Goal: Transaction & Acquisition: Purchase product/service

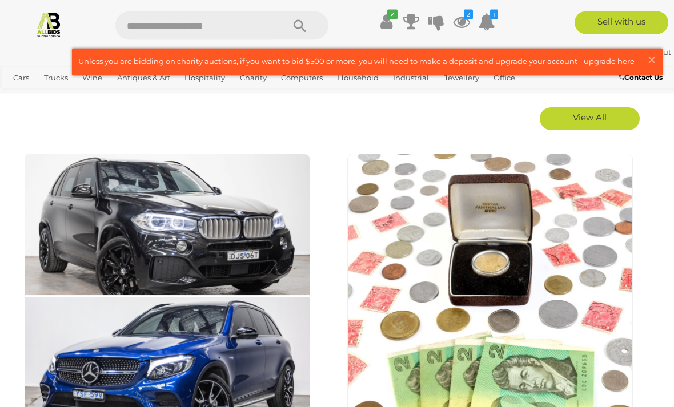
scroll to position [629, 0]
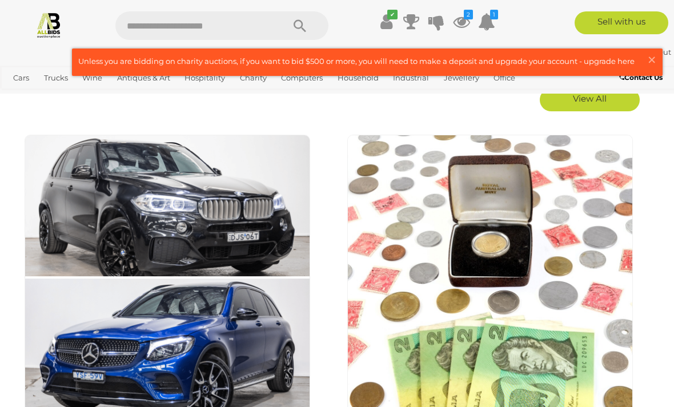
click at [0, 0] on link "View All Antiques & Art Auctions" at bounding box center [0, 0] width 0 height 0
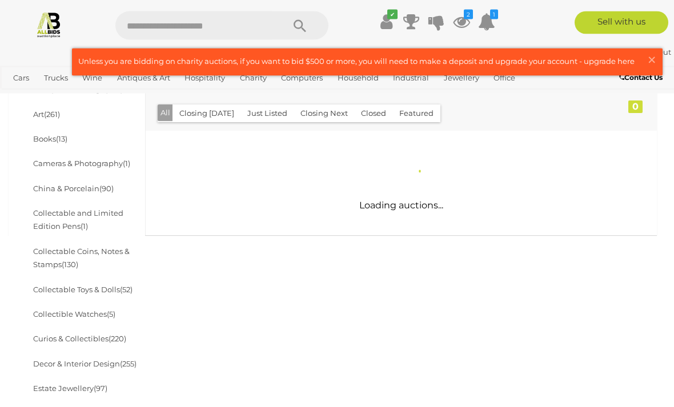
scroll to position [258, 0]
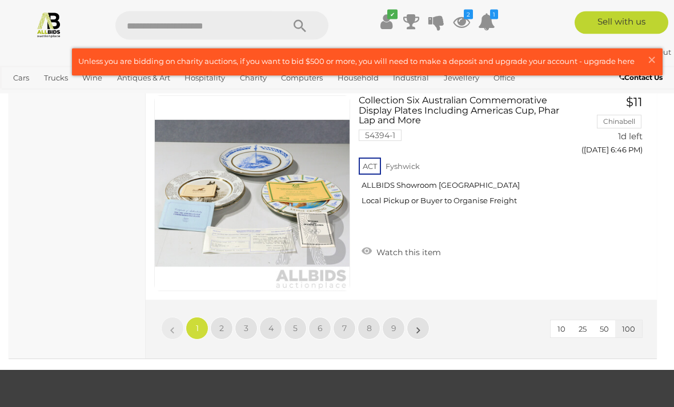
scroll to position [21620, 0]
click at [631, 325] on span "100" at bounding box center [628, 329] width 13 height 9
click at [630, 325] on span "100" at bounding box center [628, 329] width 13 height 9
click at [636, 321] on button "100" at bounding box center [628, 330] width 27 height 18
click at [396, 323] on span "9" at bounding box center [393, 328] width 5 height 10
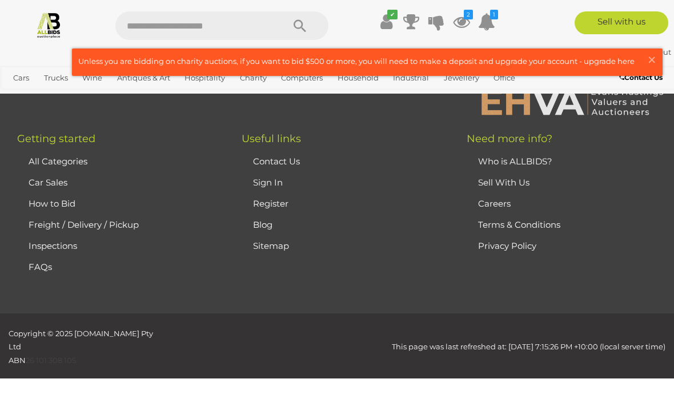
scroll to position [280, 0]
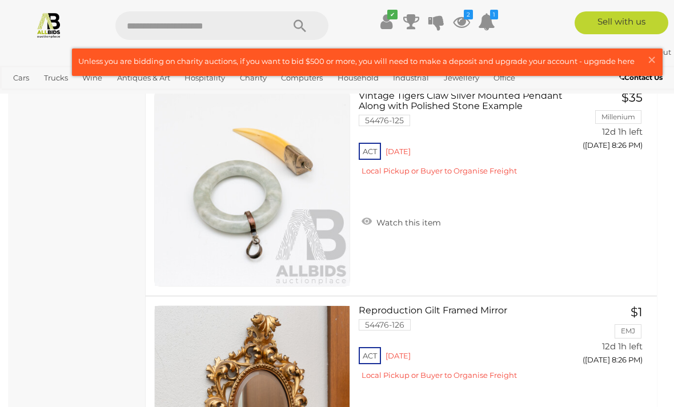
scroll to position [3067, 0]
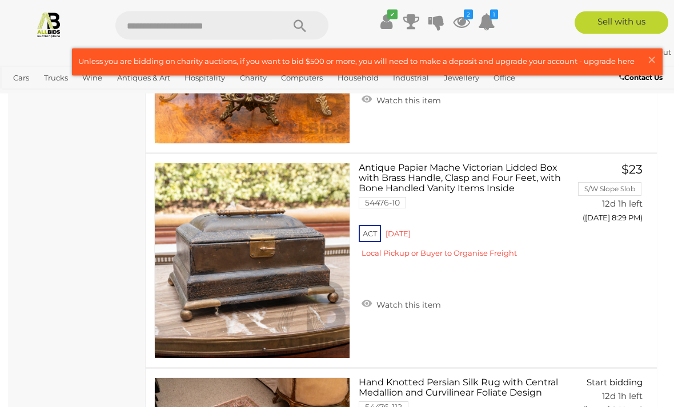
scroll to position [4111, 0]
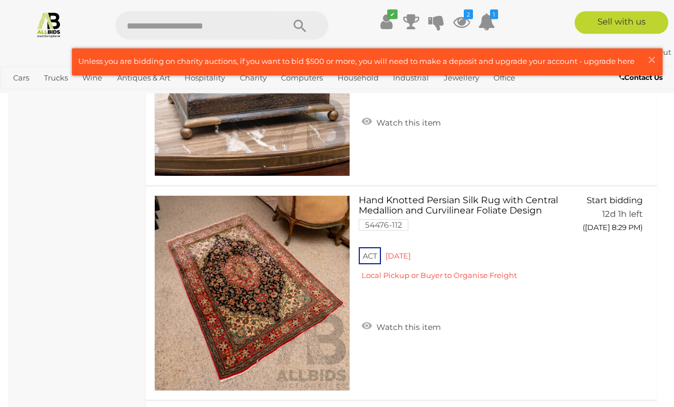
scroll to position [4382, 0]
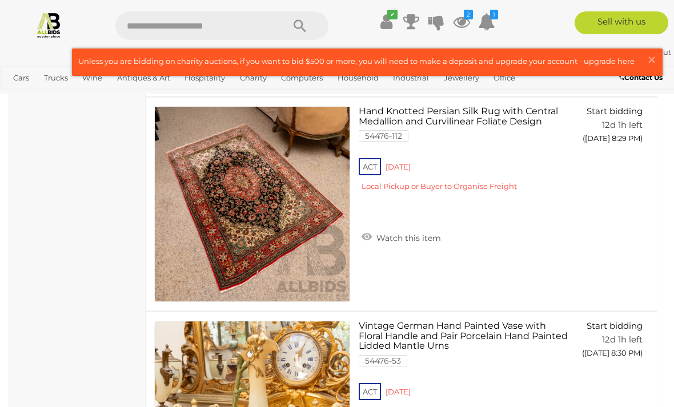
click at [201, 167] on link at bounding box center [252, 204] width 196 height 196
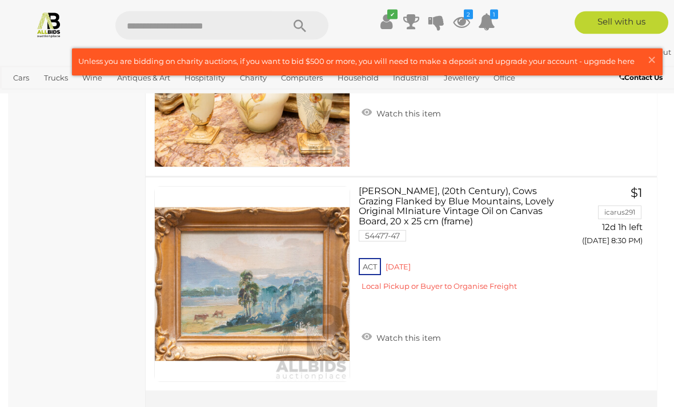
scroll to position [4764, 0]
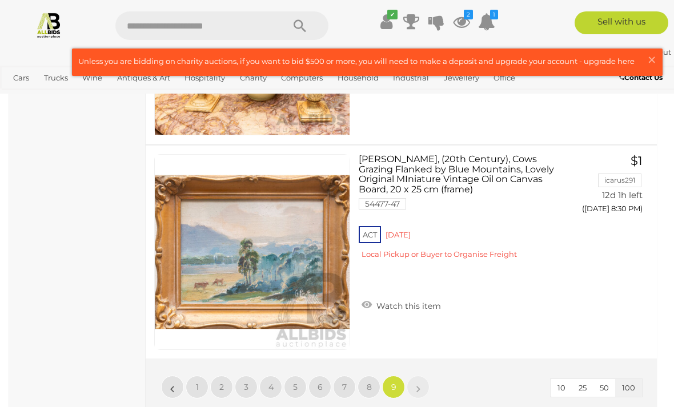
click at [370, 382] on span "8" at bounding box center [369, 387] width 5 height 10
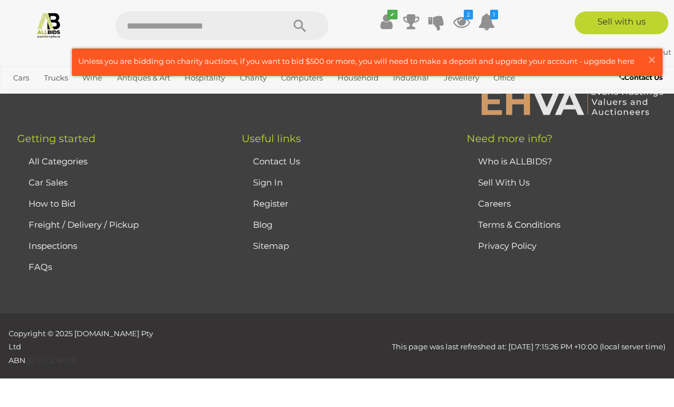
scroll to position [280, 0]
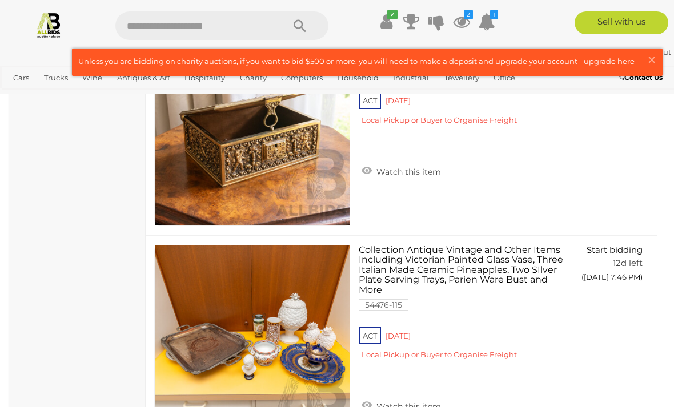
scroll to position [3746, 0]
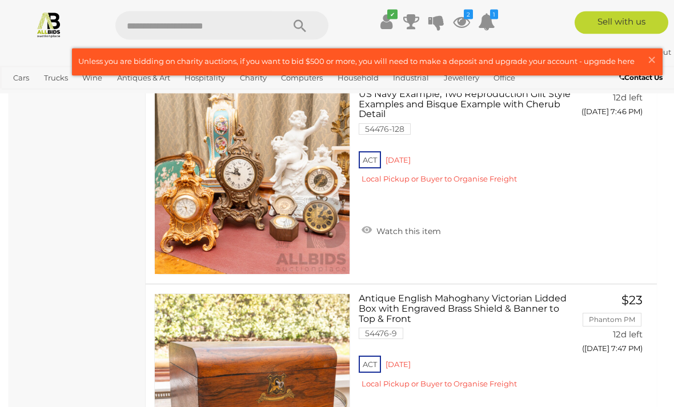
scroll to position [3992, 0]
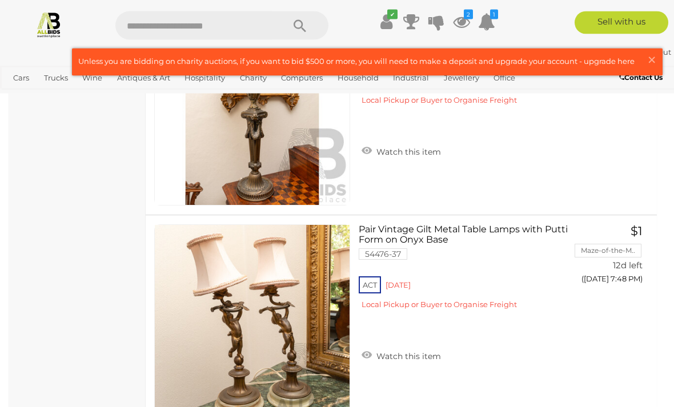
scroll to position [4734, 0]
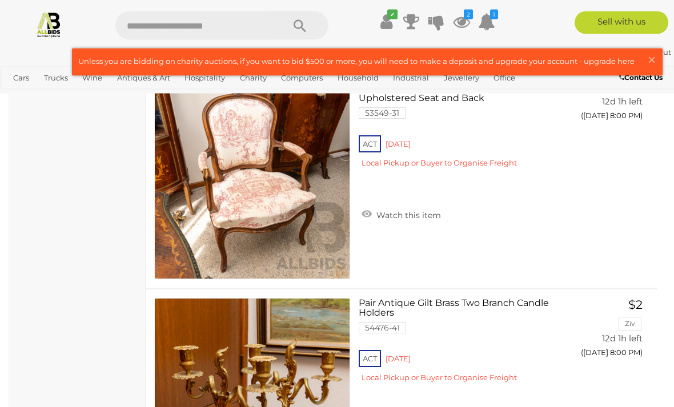
scroll to position [12799, 0]
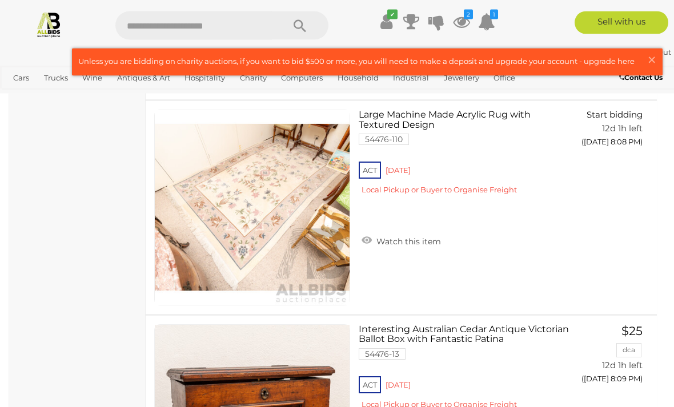
scroll to position [16622, 0]
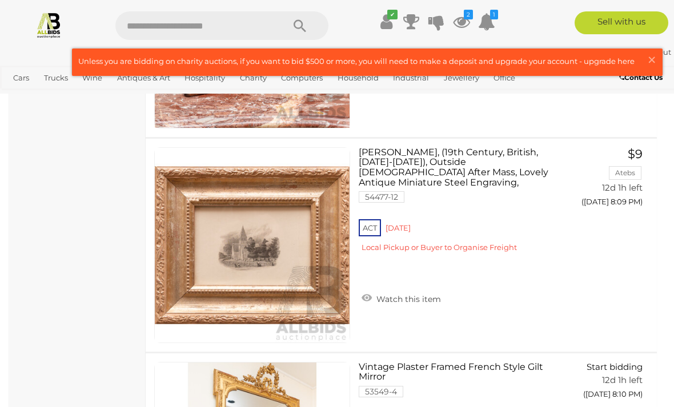
scroll to position [17209, 0]
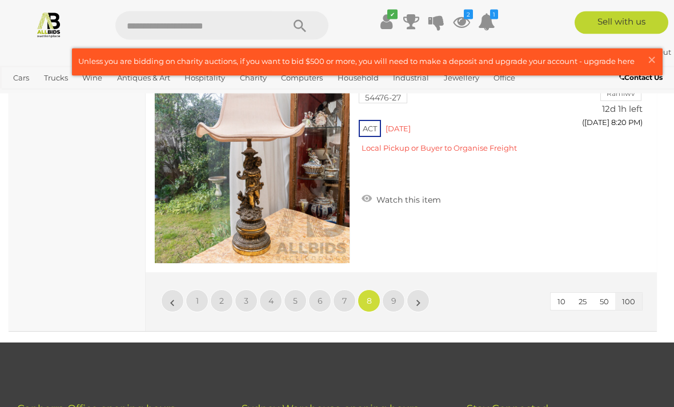
scroll to position [21607, 0]
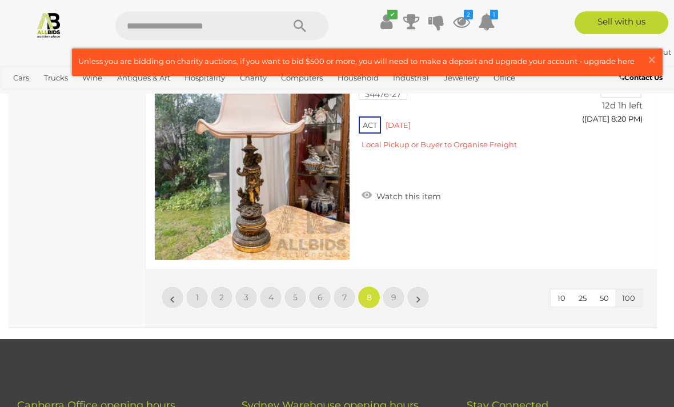
click at [351, 294] on link "7" at bounding box center [344, 297] width 23 height 23
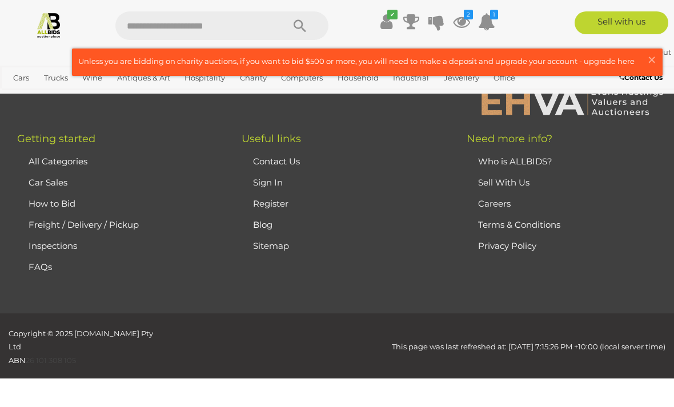
scroll to position [280, 0]
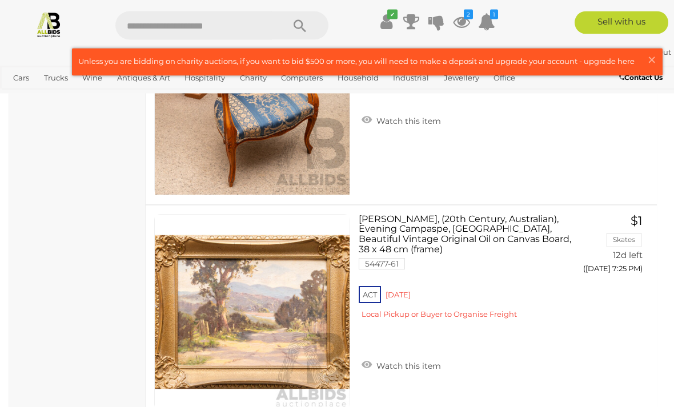
scroll to position [12237, 0]
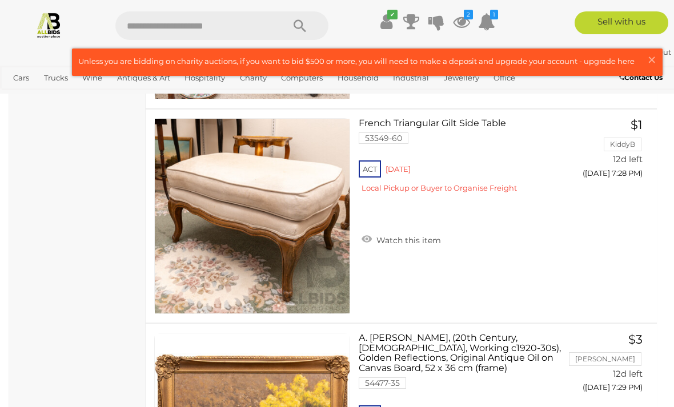
scroll to position [13757, 0]
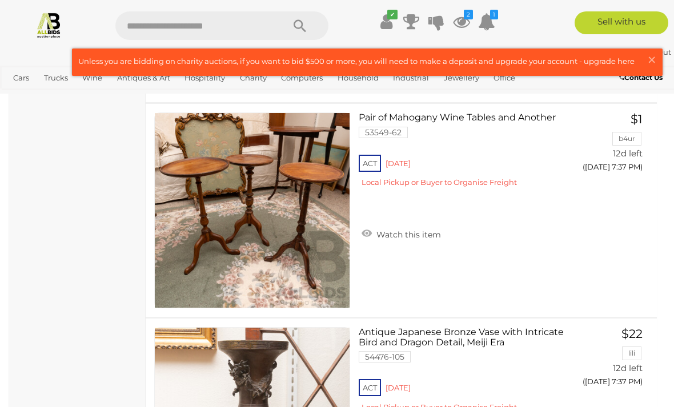
scroll to position [18531, 0]
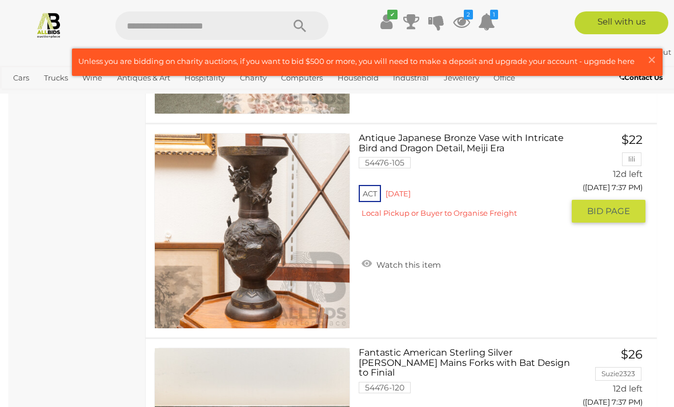
click at [199, 192] on link at bounding box center [252, 231] width 196 height 196
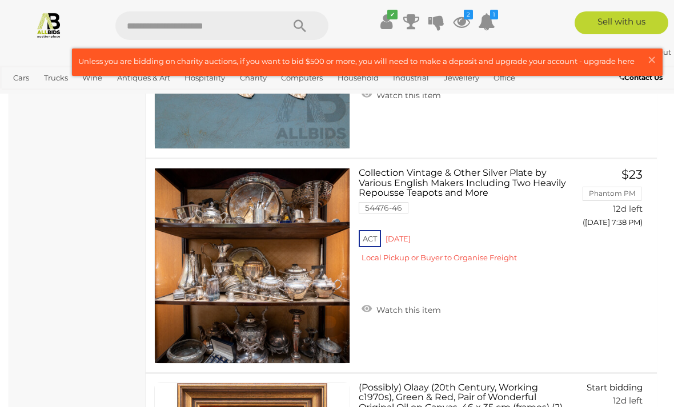
scroll to position [18948, 0]
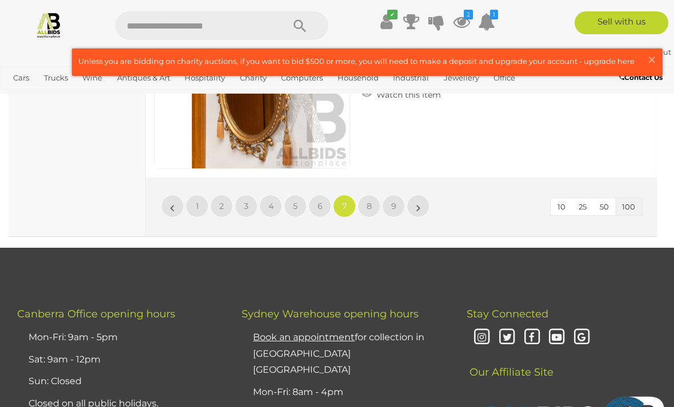
scroll to position [21732, 0]
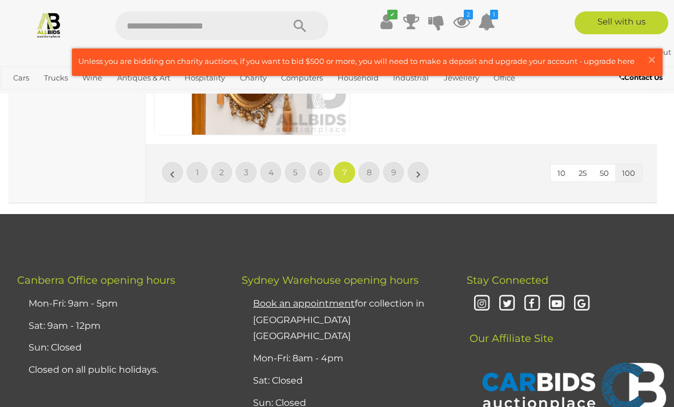
click at [322, 167] on span "6" at bounding box center [320, 172] width 5 height 10
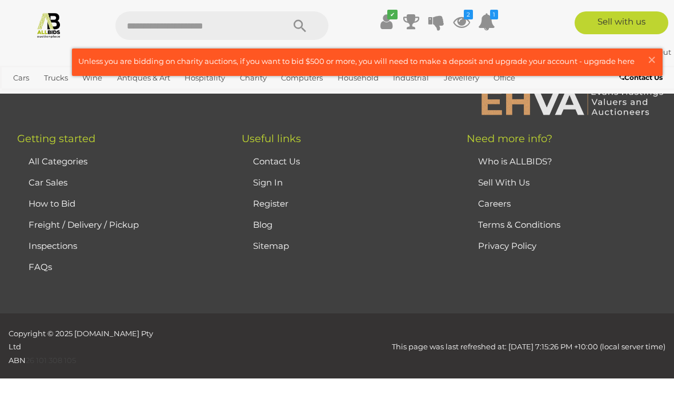
scroll to position [280, 0]
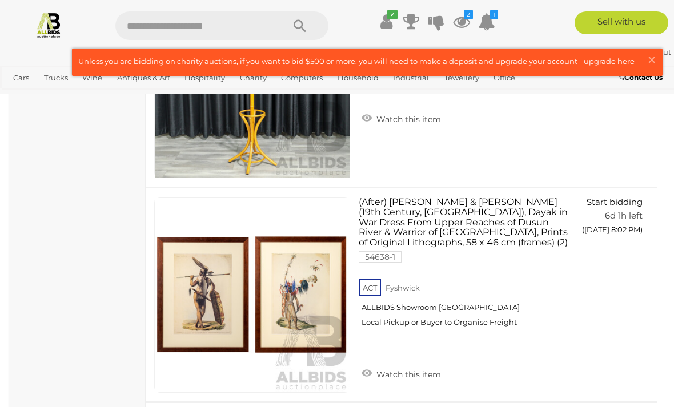
scroll to position [8210, 0]
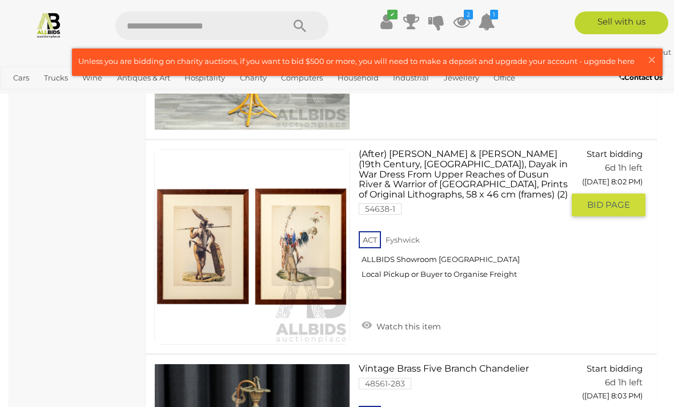
click at [475, 169] on link "(After) S. Muller & T.C Bruining (19th Century, Dutch East Indies), Dayak in Wa…" at bounding box center [465, 218] width 196 height 139
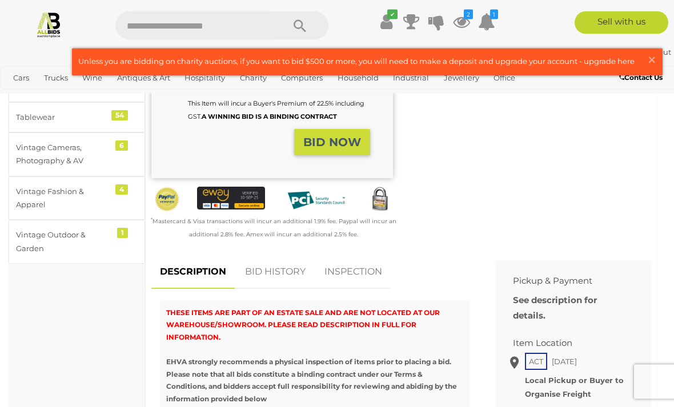
scroll to position [490, 0]
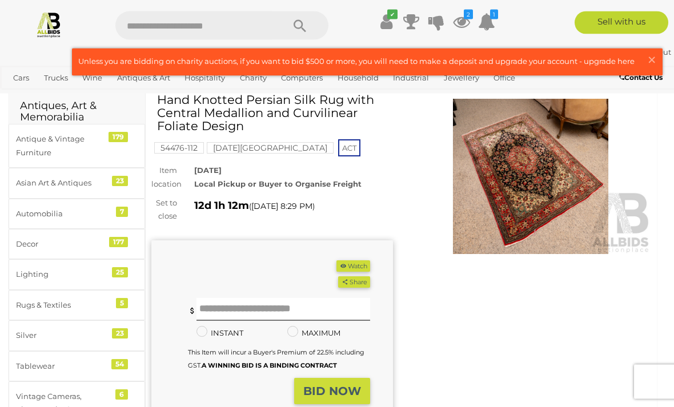
click at [574, 165] on img at bounding box center [531, 176] width 242 height 155
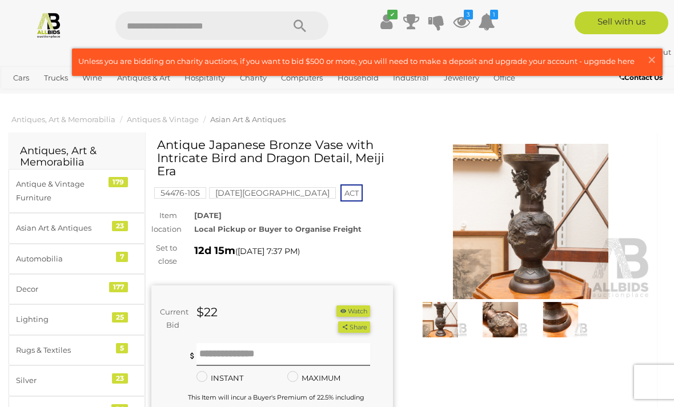
click at [542, 186] on img at bounding box center [531, 221] width 242 height 155
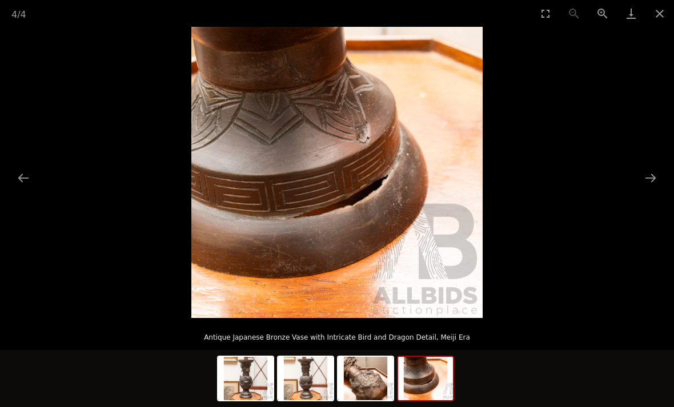
click at [199, 101] on img at bounding box center [336, 172] width 291 height 291
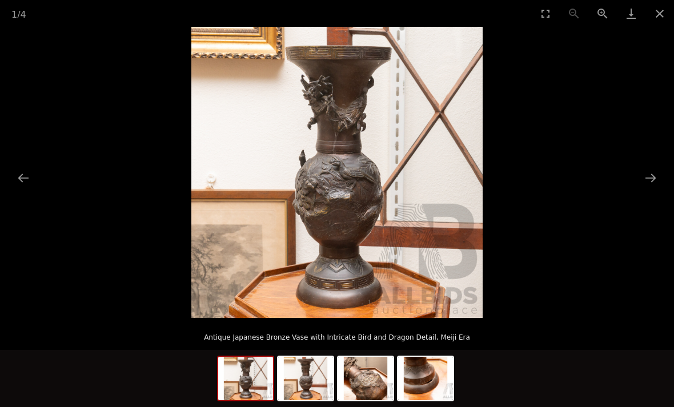
click at [659, 17] on button "Close gallery" at bounding box center [660, 13] width 29 height 27
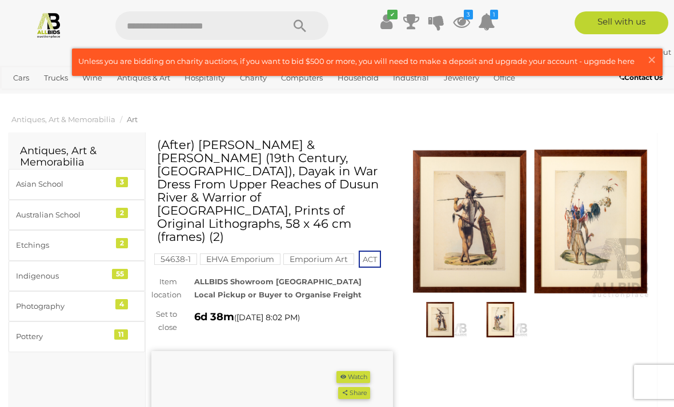
click at [480, 193] on img at bounding box center [531, 221] width 242 height 155
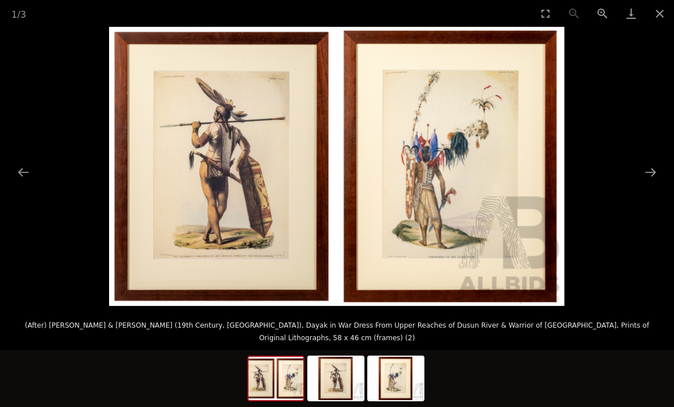
click at [645, 162] on button "Next slide" at bounding box center [651, 172] width 24 height 22
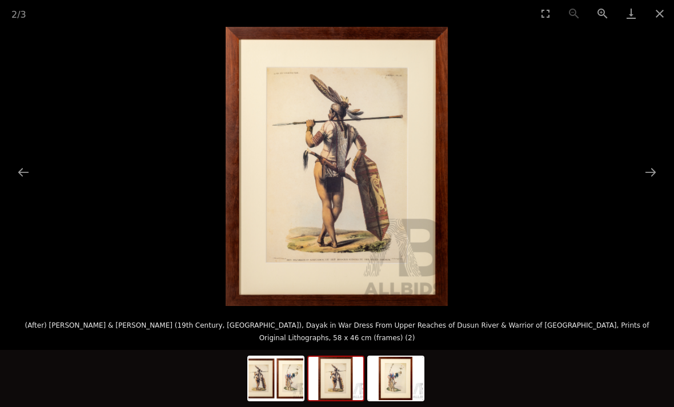
click at [635, 158] on picture at bounding box center [337, 166] width 674 height 279
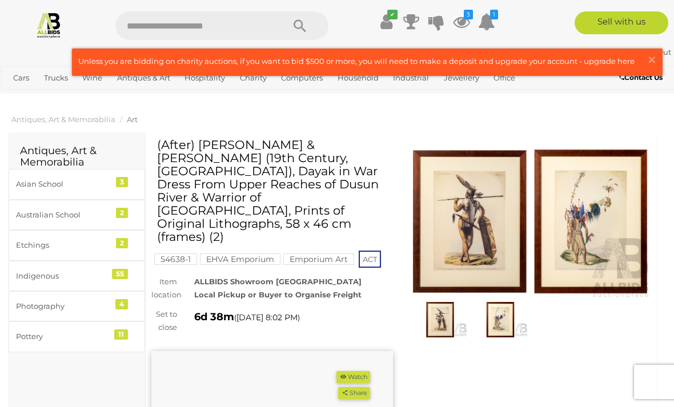
click at [354, 371] on button "Watch" at bounding box center [353, 377] width 33 height 12
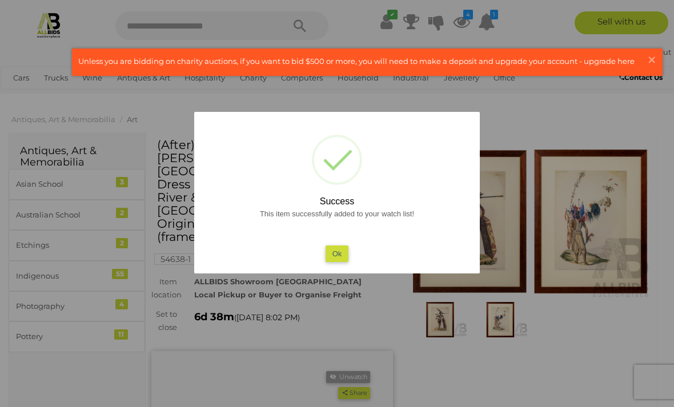
click at [347, 250] on button "Ok" at bounding box center [337, 254] width 23 height 17
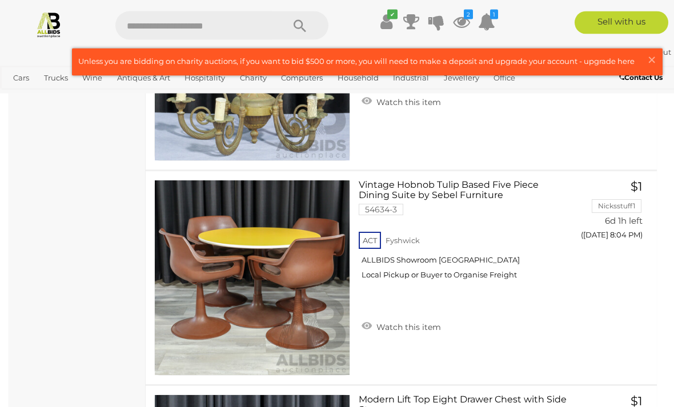
scroll to position [8648, 0]
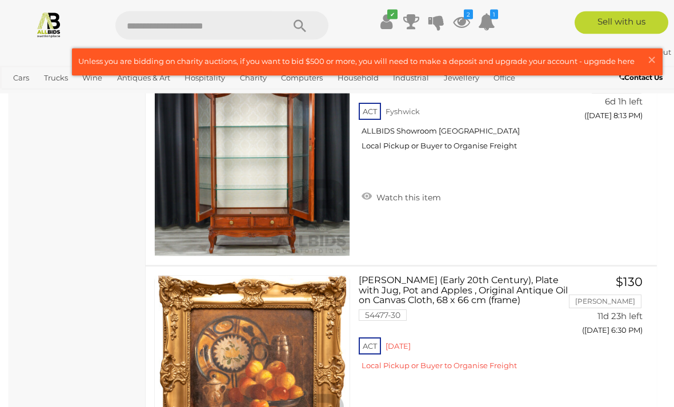
scroll to position [10661, 0]
click at [97, 221] on div "Antique & Arts Online Auction In Australia Alert this sale Location" at bounding box center [77, 375] width 137 height 21807
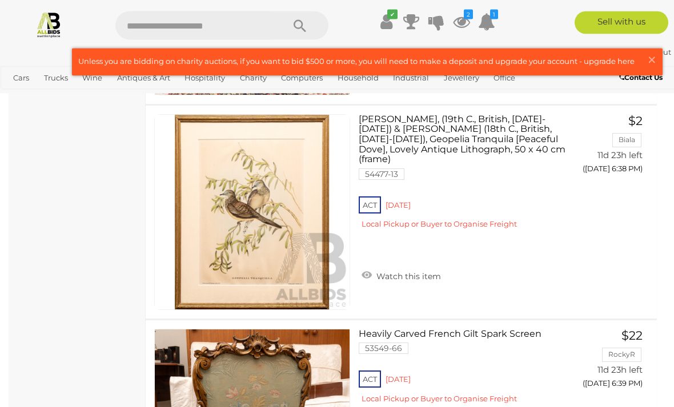
scroll to position [14044, 0]
click at [502, 119] on link "John Gould, (19th C., British, 1804-1881) & Henry Constantine Richter (18th C.,…" at bounding box center [465, 176] width 196 height 124
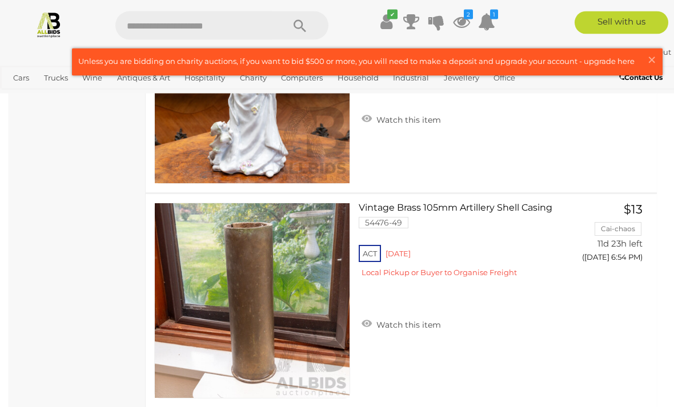
scroll to position [20612, 0]
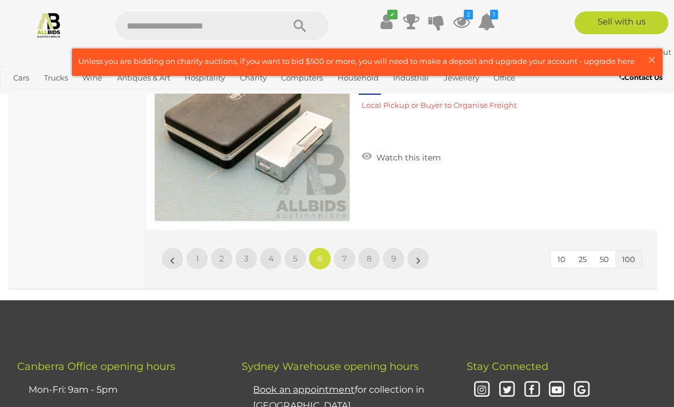
click at [298, 251] on link "5" at bounding box center [295, 258] width 23 height 23
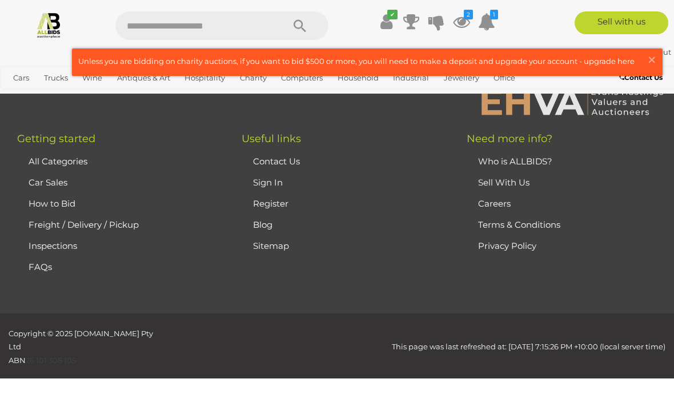
scroll to position [280, 0]
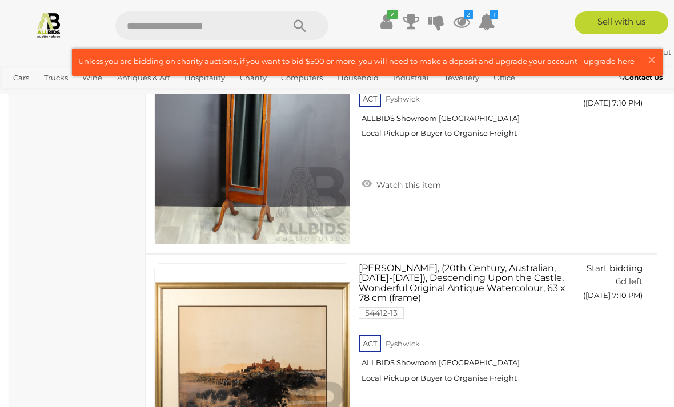
scroll to position [5969, 0]
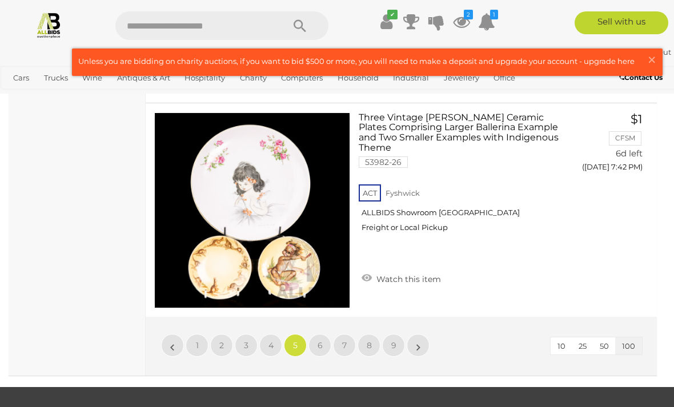
scroll to position [21777, 0]
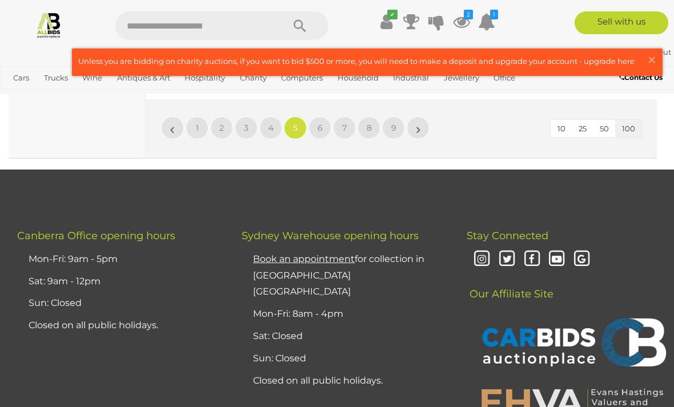
click at [278, 117] on li "4" at bounding box center [271, 128] width 22 height 23
click at [275, 125] on link "4" at bounding box center [270, 128] width 23 height 23
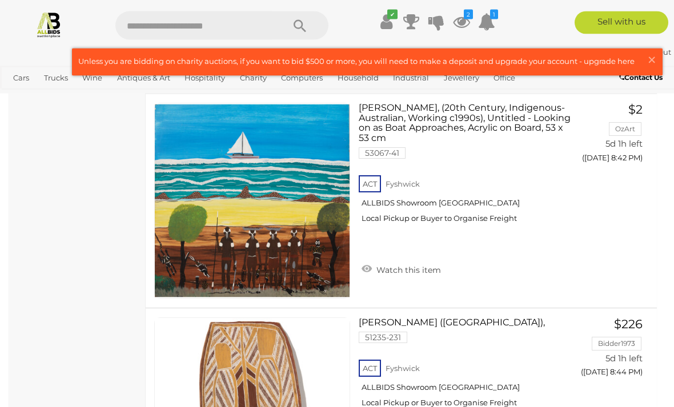
scroll to position [6762, 0]
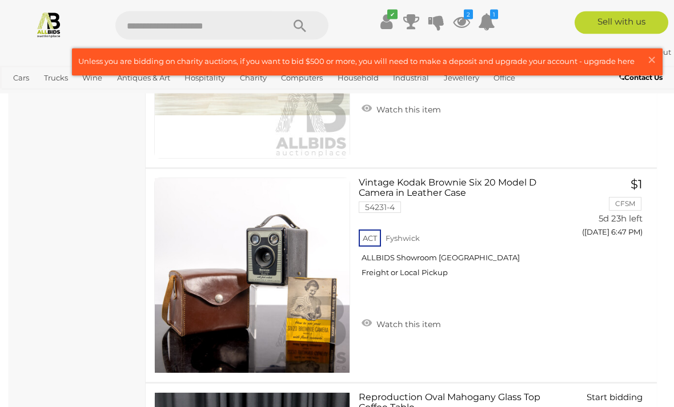
scroll to position [15937, 0]
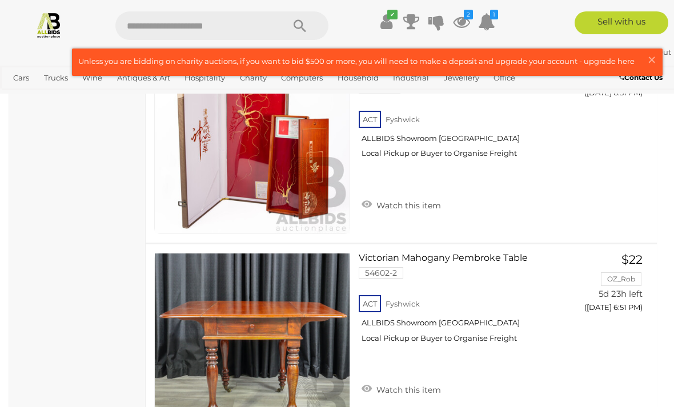
scroll to position [17996, 0]
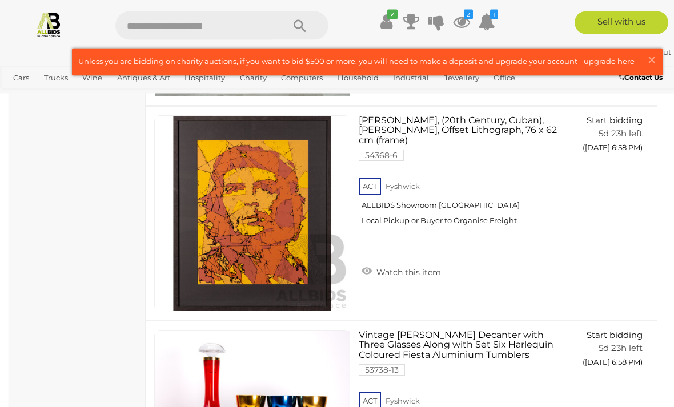
scroll to position [20925, 0]
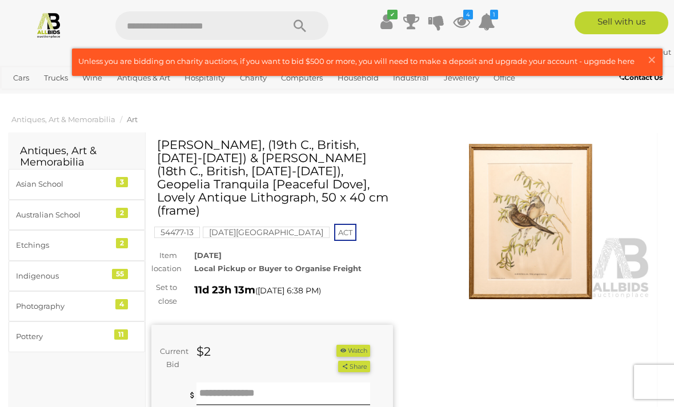
click at [357, 345] on button "Watch" at bounding box center [353, 351] width 33 height 12
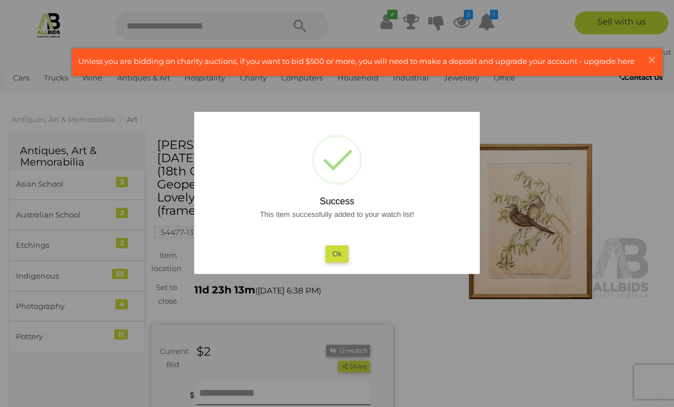
click at [337, 251] on button "Ok" at bounding box center [337, 254] width 23 height 17
